Goal: Participate in discussion: Engage in conversation with other users on a specific topic

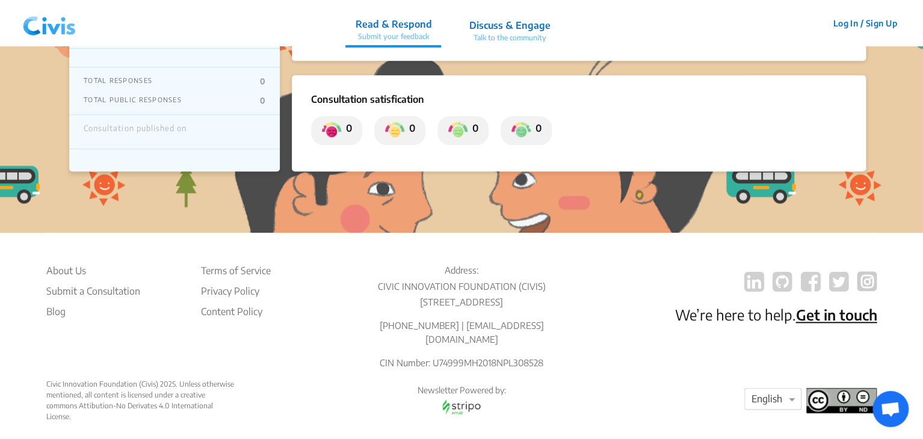
scroll to position [478, 0]
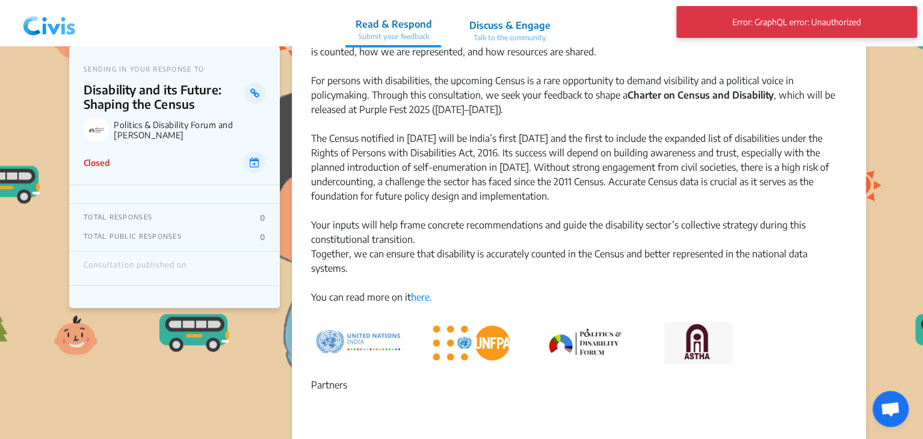
scroll to position [72, 0]
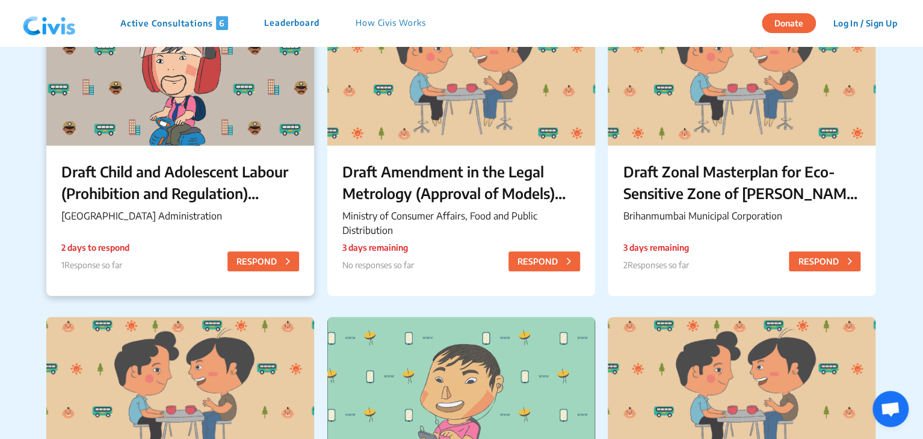
scroll to position [158, 0]
click at [238, 193] on p "Draft Child and Adolescent Labour (Prohibition and Regulation) Chandigarh Rules…" at bounding box center [180, 182] width 238 height 43
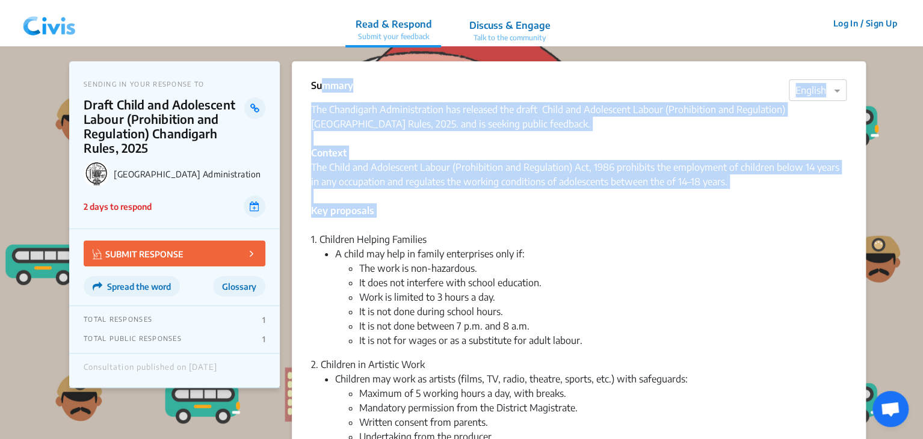
drag, startPoint x: 314, startPoint y: 84, endPoint x: 355, endPoint y: 220, distance: 142.2
click at [355, 220] on div "Summary × English The Chandigarh Administration has released the draft Child an…" at bounding box center [579, 391] width 574 height 660
click at [355, 220] on div "The Chandigarh Administration has released the draft Child and Adolescent Labou…" at bounding box center [579, 167] width 536 height 130
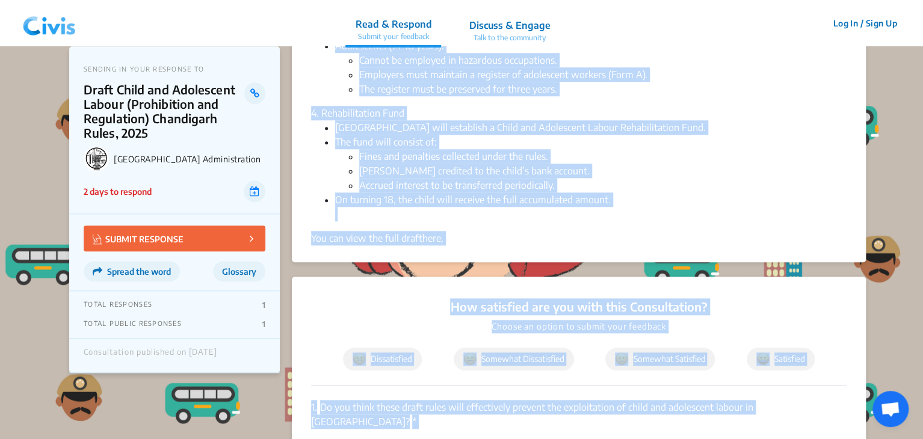
scroll to position [467, 0]
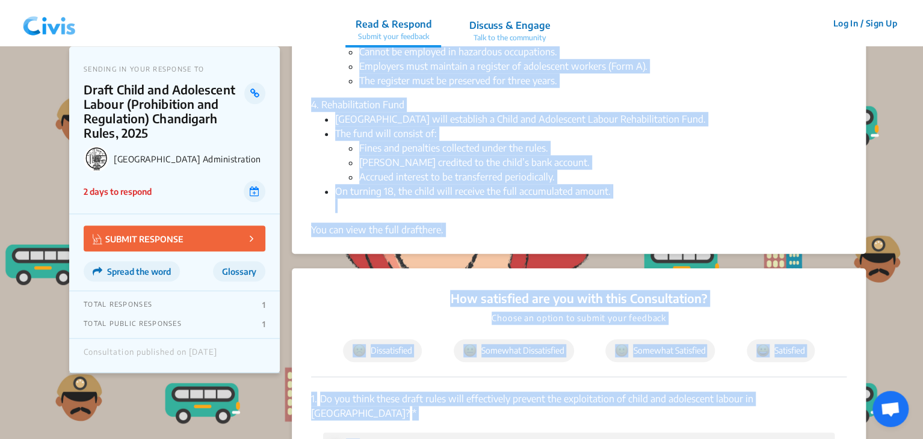
drag, startPoint x: 311, startPoint y: 86, endPoint x: 468, endPoint y: 234, distance: 215.9
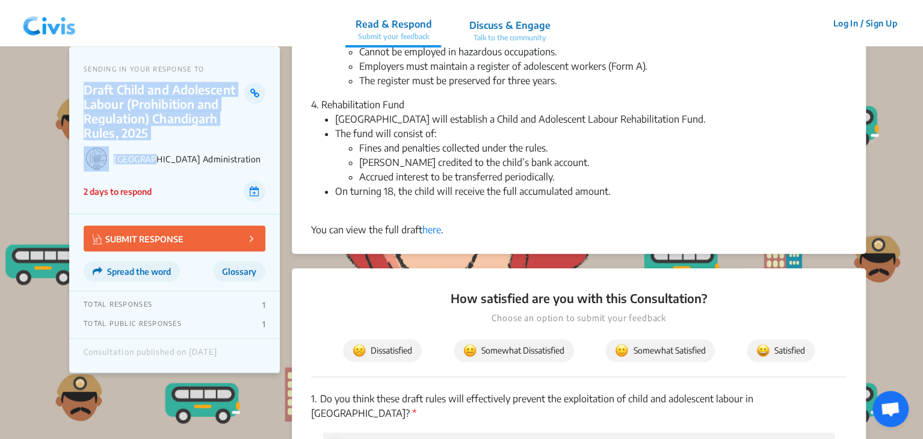
drag, startPoint x: 86, startPoint y: 84, endPoint x: 151, endPoint y: 140, distance: 85.8
click at [151, 140] on div "SENDING IN YOUR RESPONSE TO Draft Child and Adolescent Labour (Prohibition and …" at bounding box center [174, 130] width 211 height 168
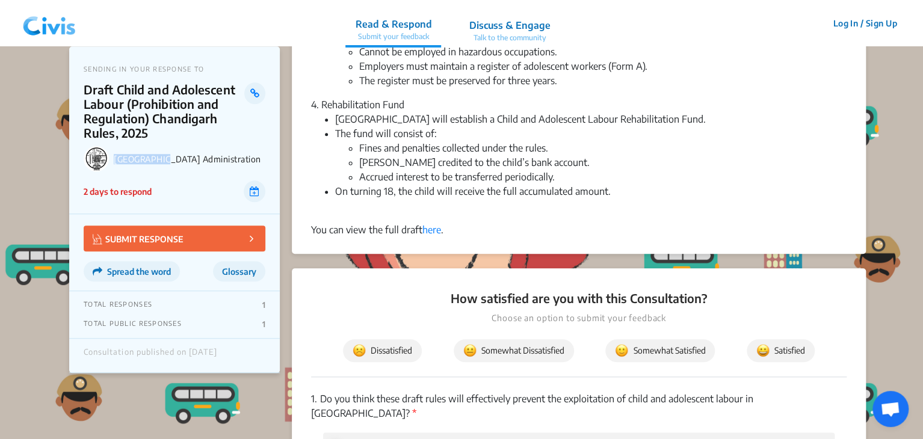
click at [151, 140] on div "SENDING IN YOUR RESPONSE TO Draft Child and Adolescent Labour (Prohibition and …" at bounding box center [174, 130] width 211 height 168
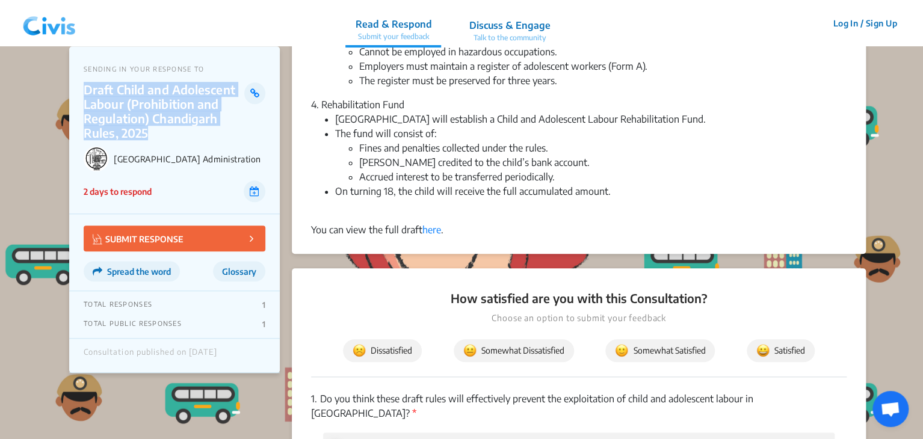
drag, startPoint x: 84, startPoint y: 90, endPoint x: 153, endPoint y: 131, distance: 80.4
click at [153, 131] on p "Draft Child and Adolescent Labour (Prohibition and Regulation) Chandigarh Rules…" at bounding box center [164, 111] width 161 height 58
copy p "Draft Child and Adolescent Labour (Prohibition and Regulation) Chandigarh Rules…"
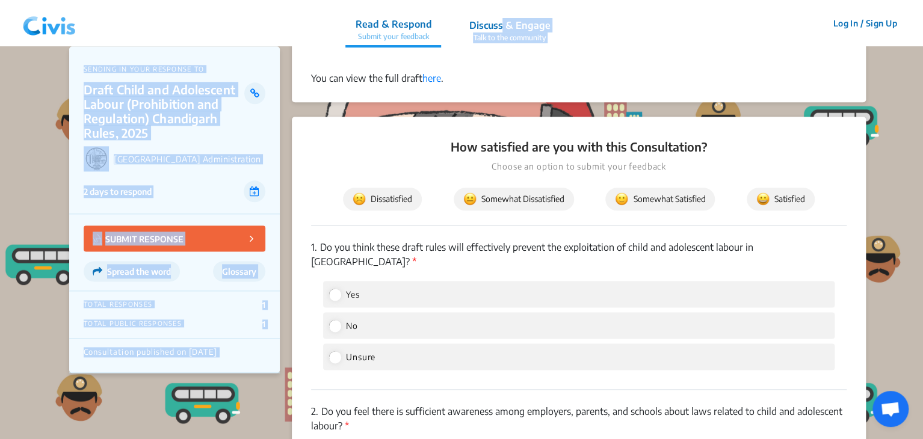
scroll to position [469, 0]
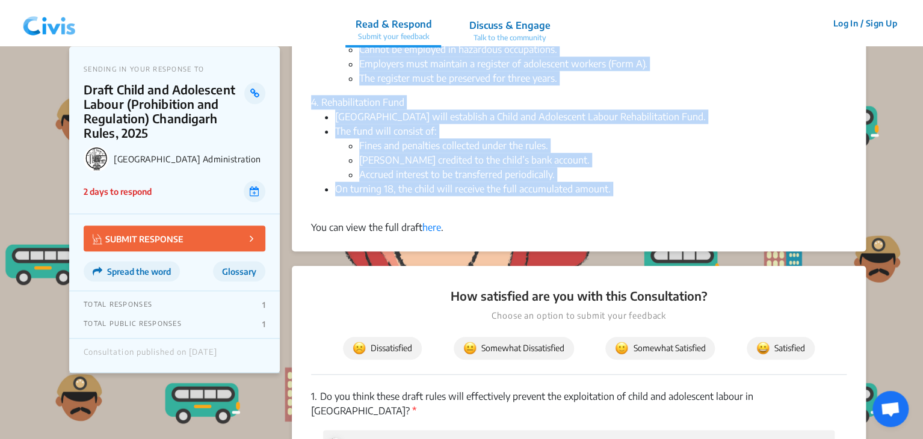
drag, startPoint x: 312, startPoint y: 82, endPoint x: 436, endPoint y: 200, distance: 171.1
copy div "Loremip × Dolorsi Ame Consectetu Adipiscingelit sed doeiusmo tem incid Utlab et…"
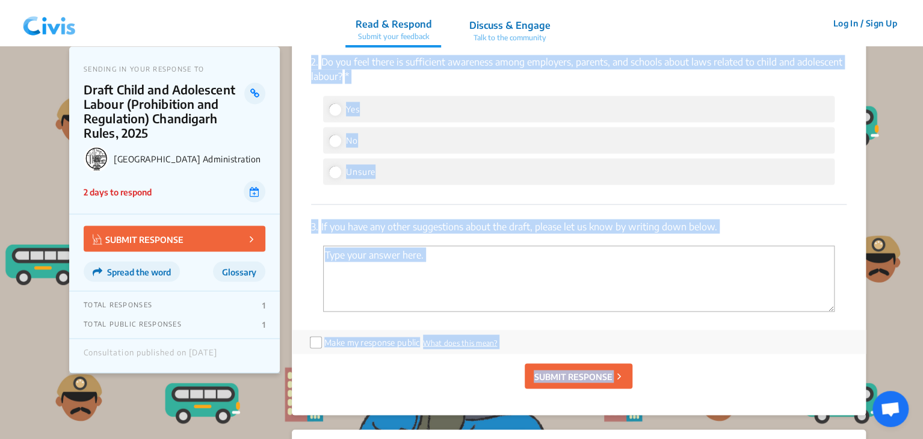
scroll to position [1048, 0]
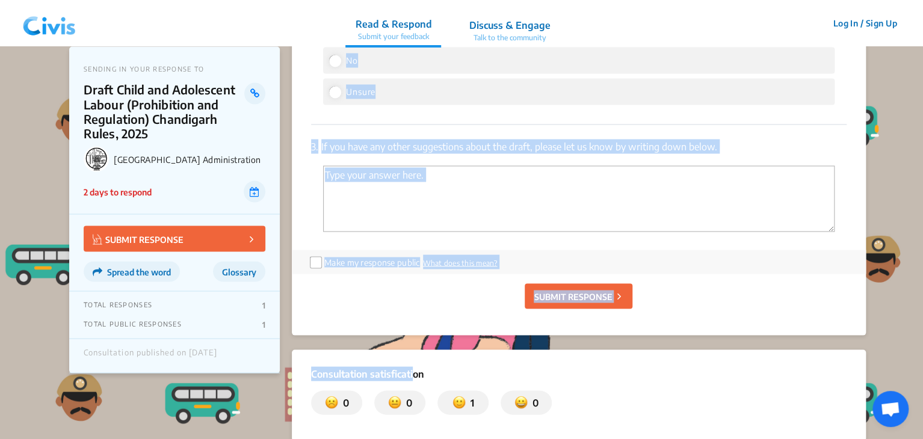
drag, startPoint x: 321, startPoint y: 153, endPoint x: 729, endPoint y: 128, distance: 408.8
click at [729, 128] on div "1. Do you think these draft rules will effectively prevent the exploitation of …" at bounding box center [579, 23] width 536 height 454
copy div "Do you think these draft rules will effectively prevent the exploitation of chi…"
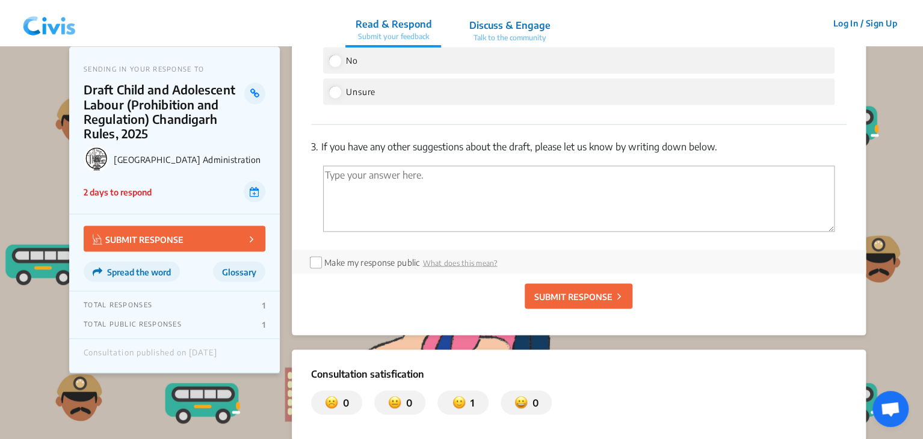
click at [336, 276] on div "SUBMIT RESPONSE" at bounding box center [579, 296] width 536 height 45
